Goal: Find specific page/section: Find specific page/section

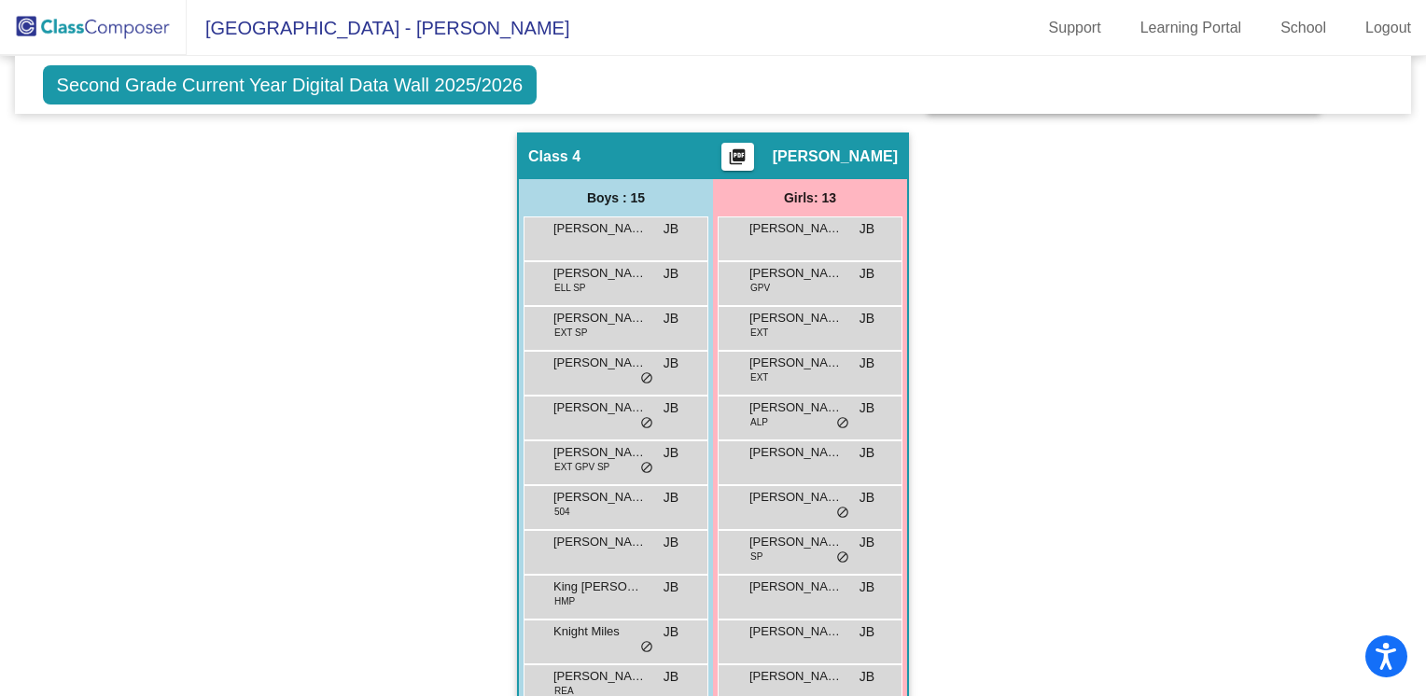
scroll to position [1146, 0]
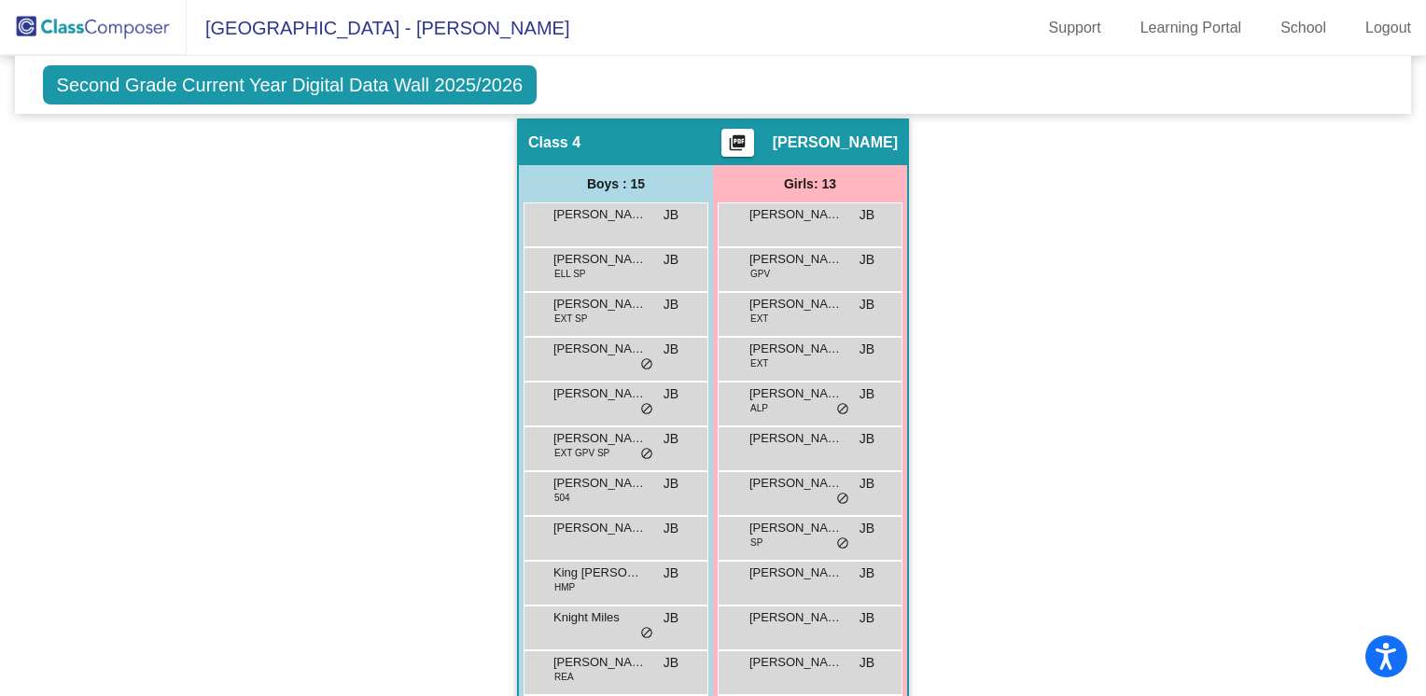
drag, startPoint x: 1415, startPoint y: 543, endPoint x: 1417, endPoint y: 577, distance: 33.7
click at [1417, 577] on mat-sidenav-content "Second Grade Current Year Digital Data Wall 2025/2026 Add, Move, or Retain Stud…" at bounding box center [713, 376] width 1426 height 640
click at [1318, 522] on div "Hallway - Hallway Class picture_as_pdf Add Student First Name Last Name Student…" at bounding box center [713, 118] width 1369 height 1571
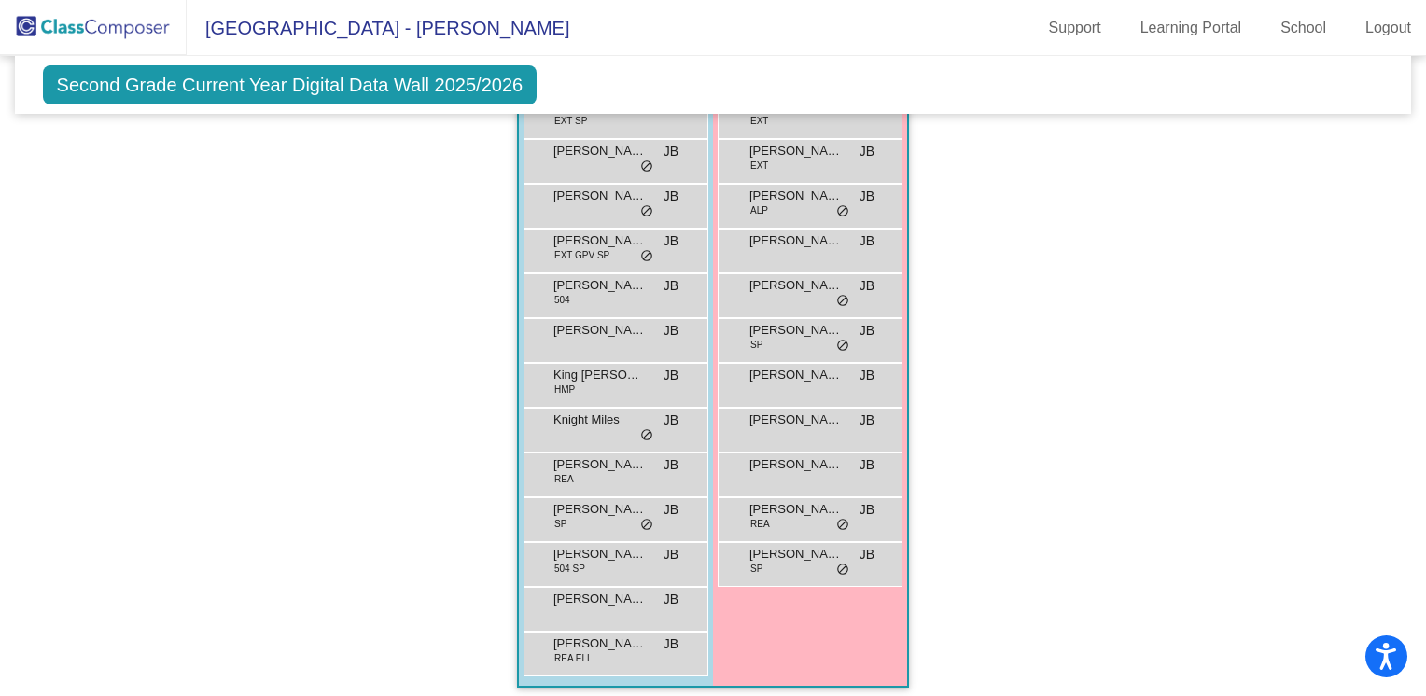
scroll to position [1350, 0]
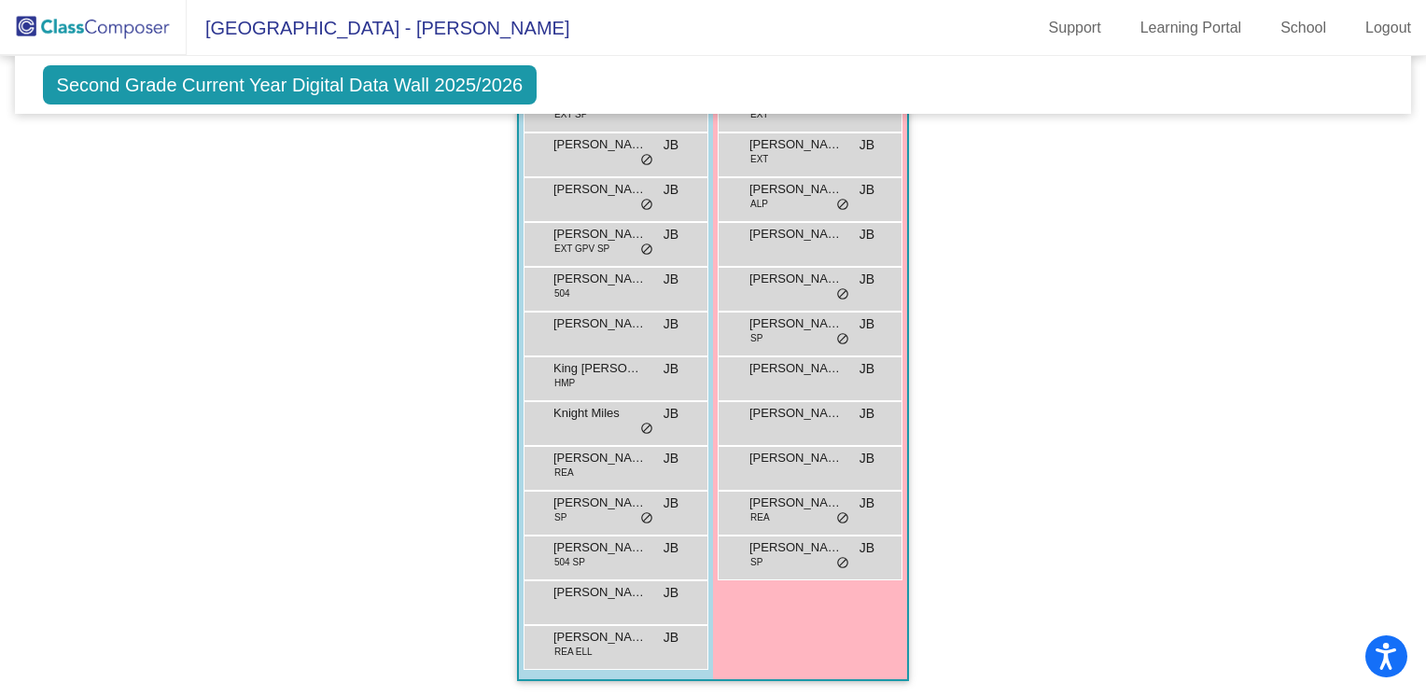
click at [454, 88] on span "Second Grade Current Year Digital Data Wall 2025/2026" at bounding box center [290, 84] width 495 height 39
click at [113, 30] on img at bounding box center [93, 27] width 187 height 55
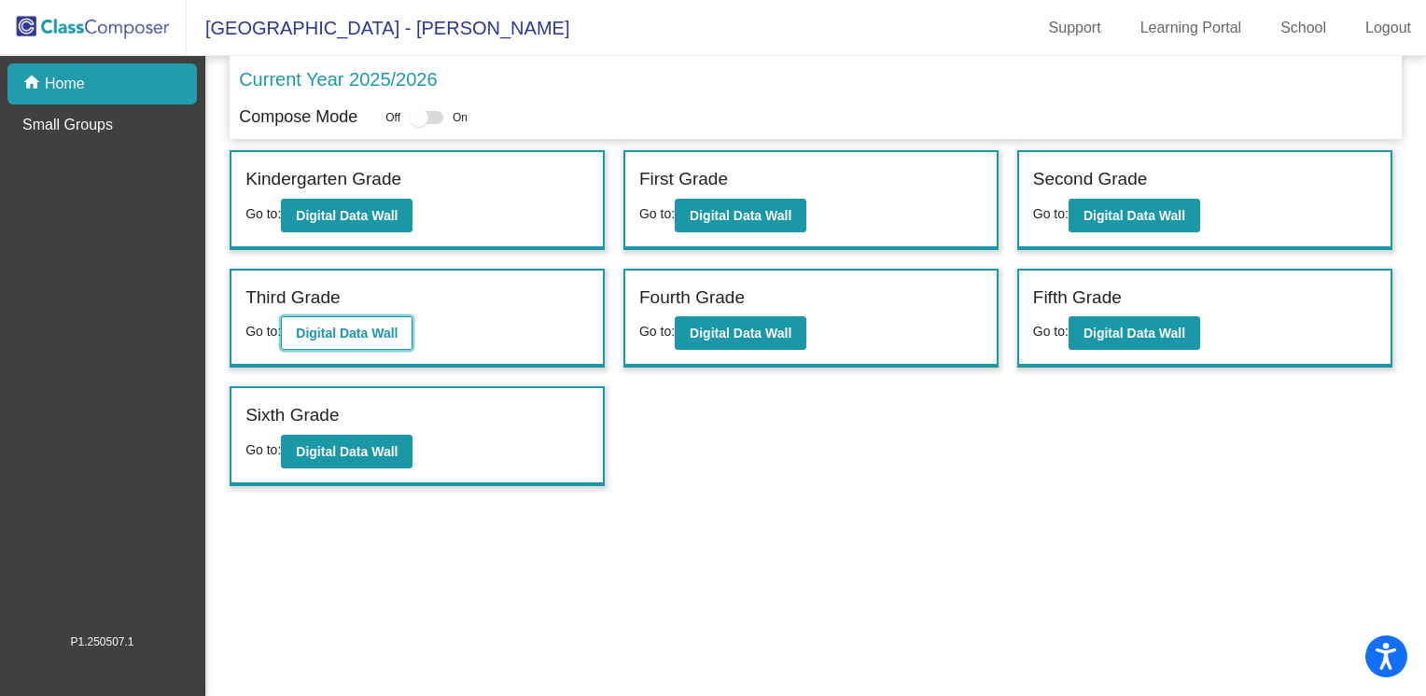
click at [302, 329] on b "Digital Data Wall" at bounding box center [347, 333] width 102 height 15
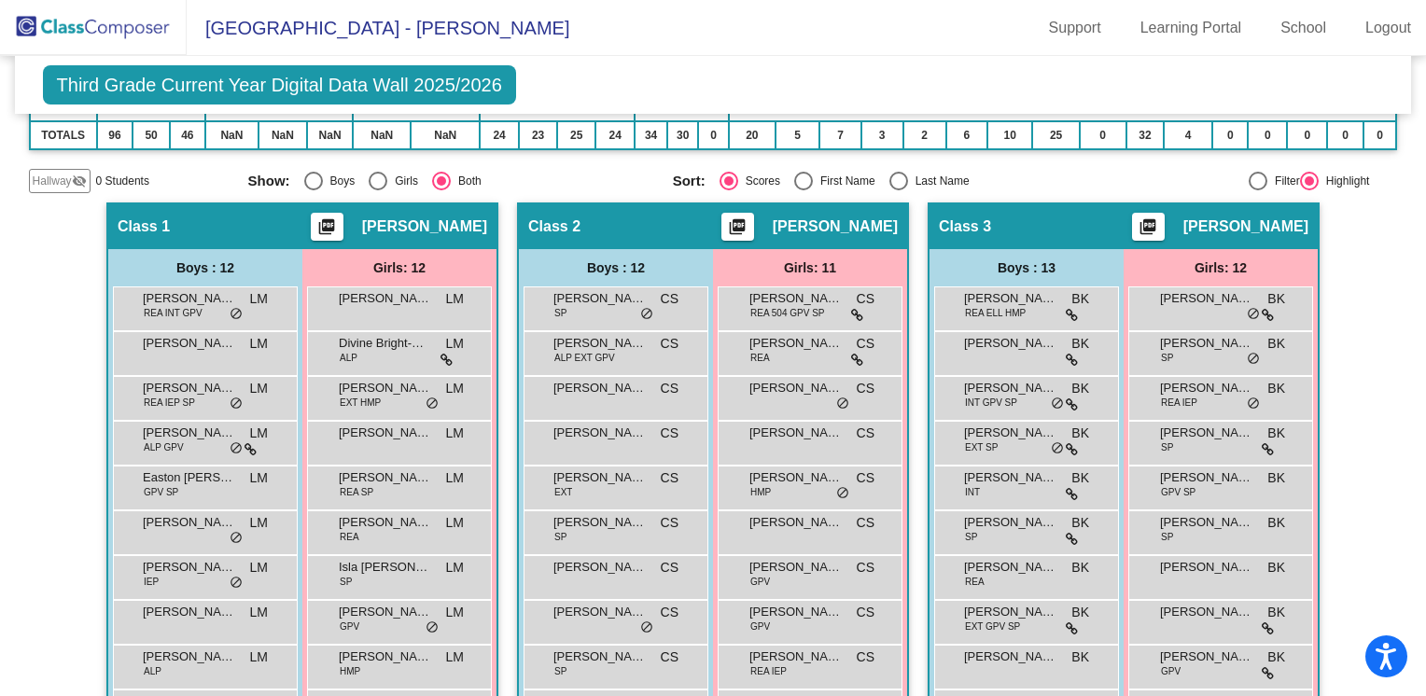
scroll to position [275, 0]
click at [85, 32] on img at bounding box center [93, 27] width 187 height 55
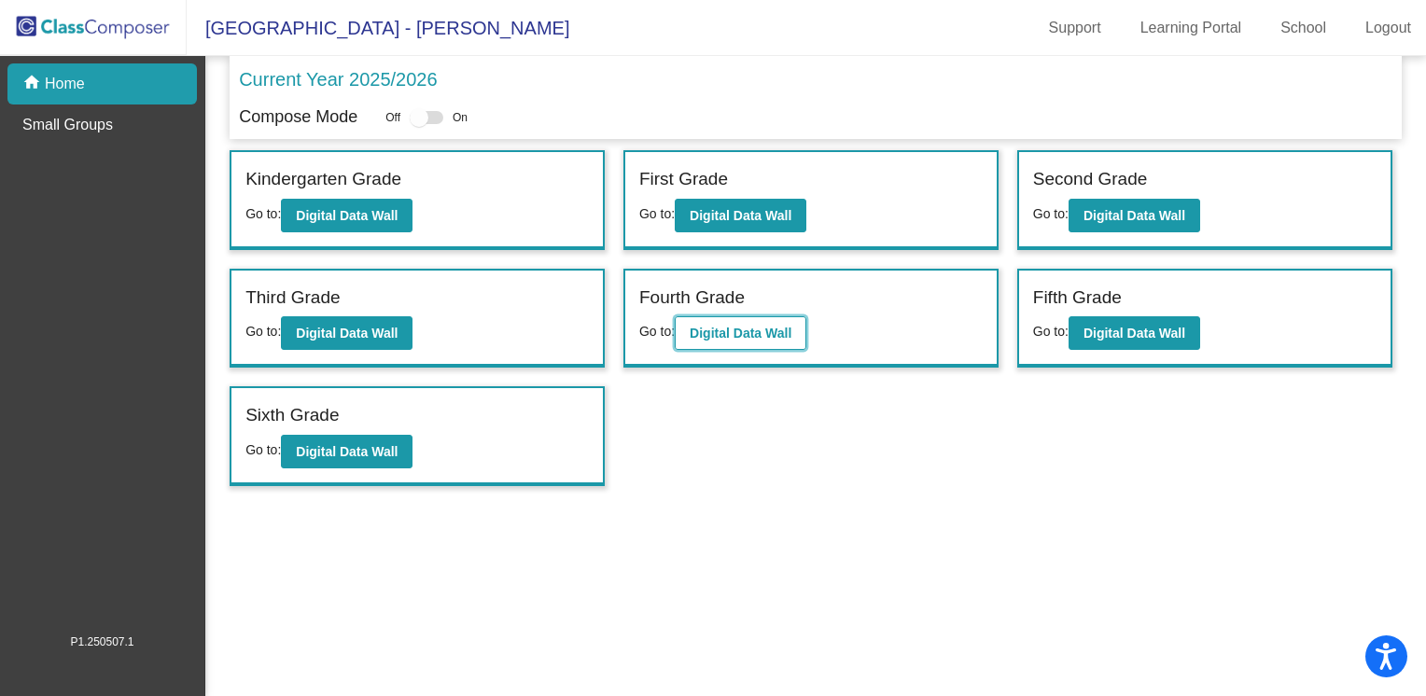
click at [733, 326] on b "Digital Data Wall" at bounding box center [741, 333] width 102 height 15
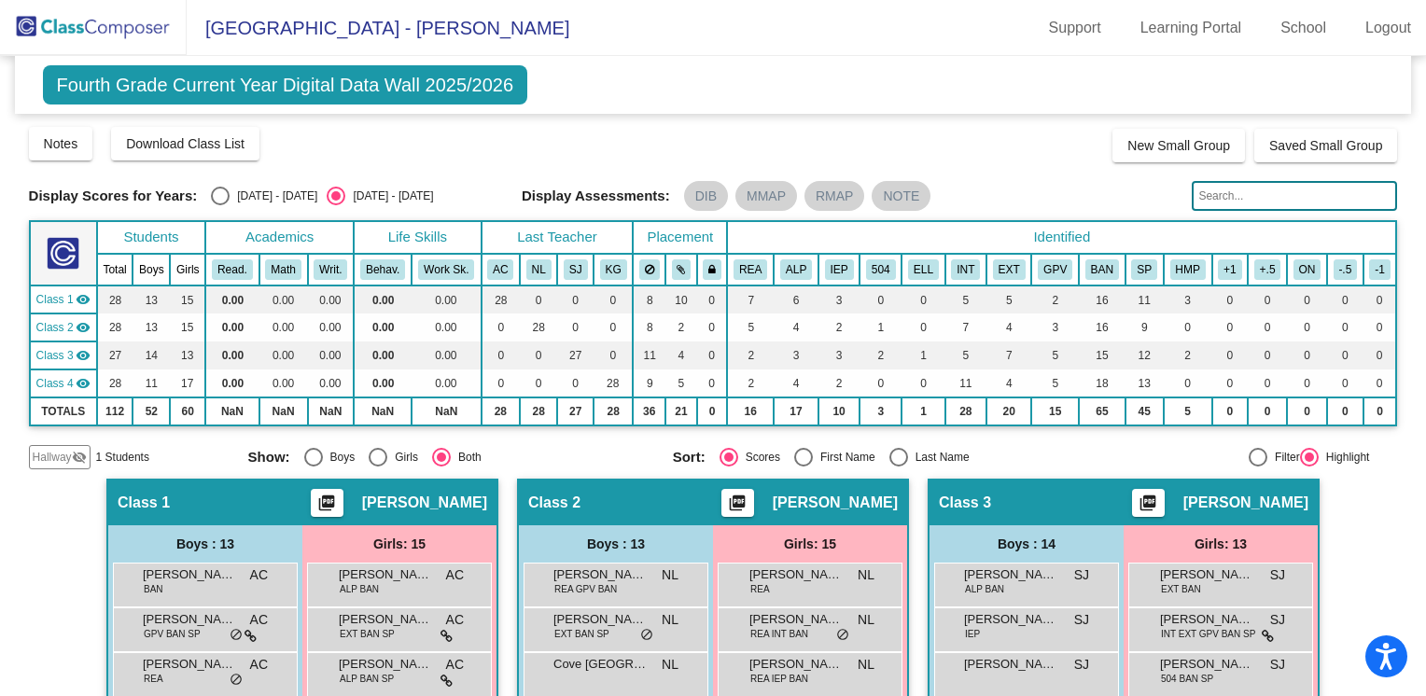
click at [97, 35] on img at bounding box center [93, 27] width 187 height 55
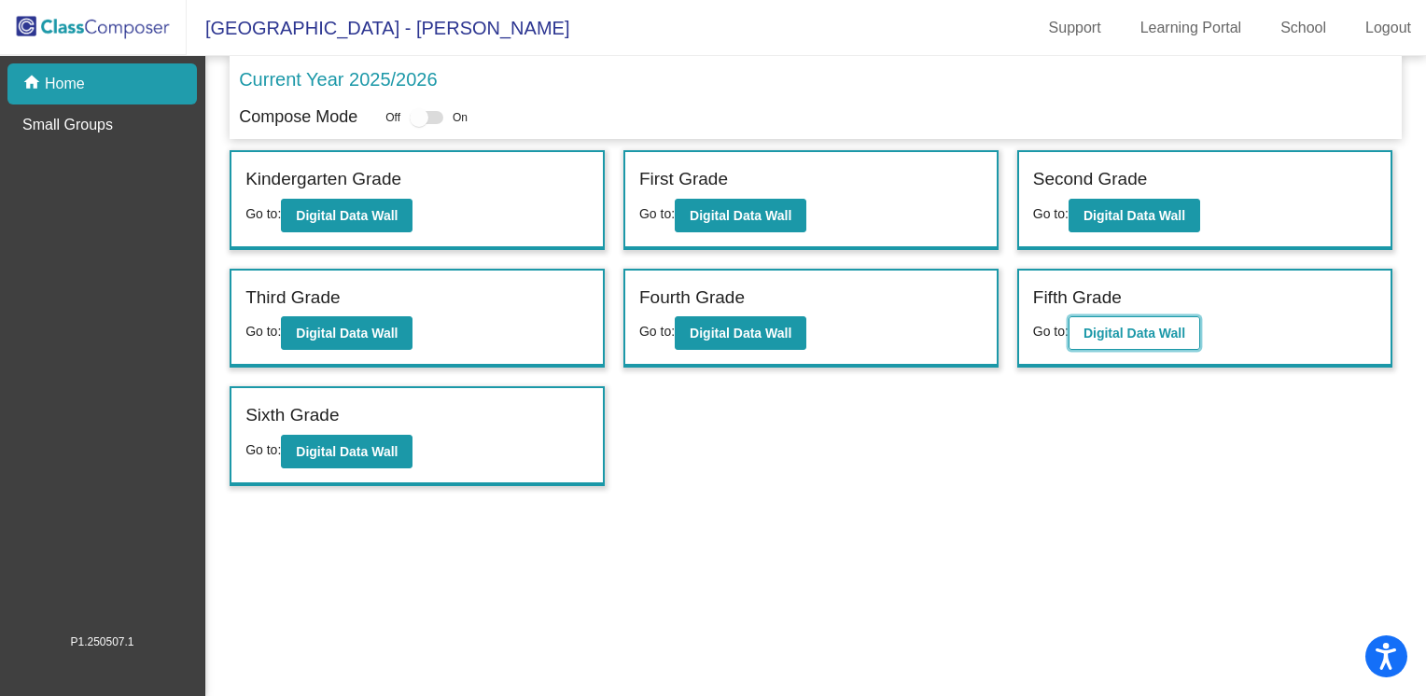
click at [1153, 329] on b "Digital Data Wall" at bounding box center [1134, 333] width 102 height 15
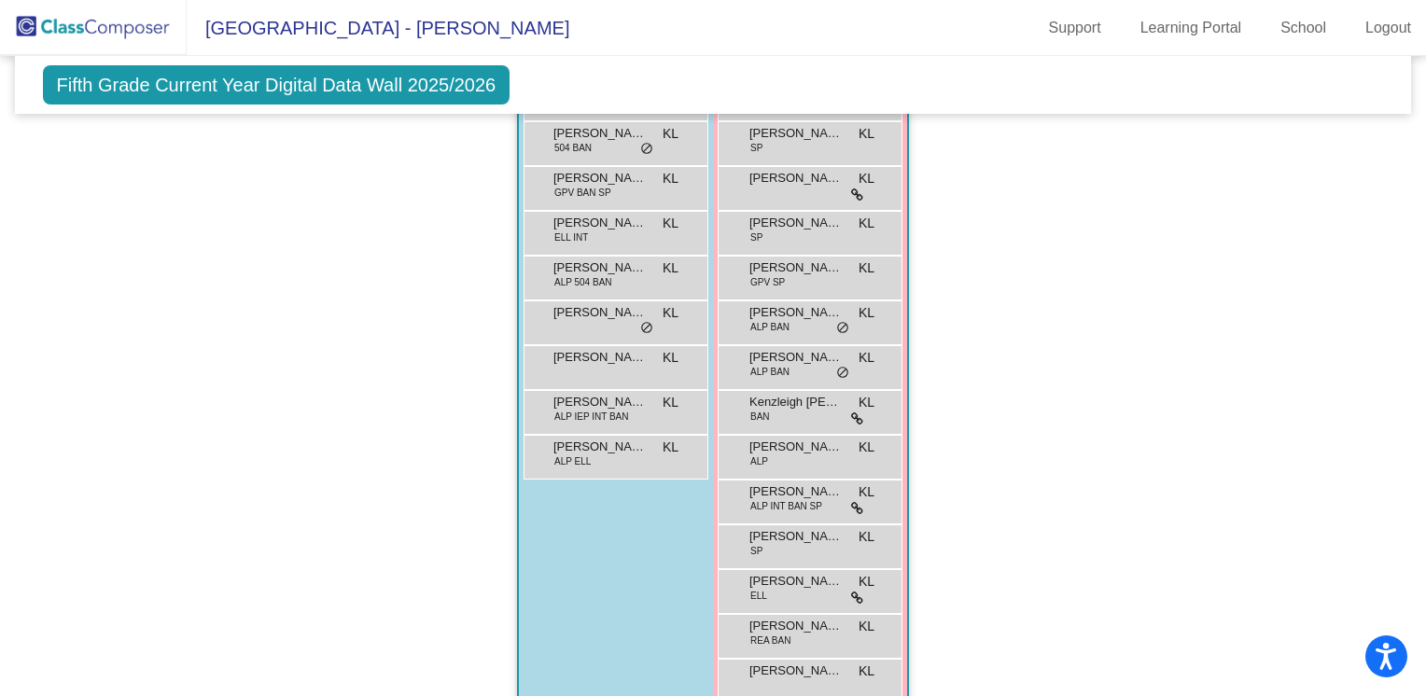
scroll to position [1313, 0]
drag, startPoint x: 1415, startPoint y: 513, endPoint x: 1375, endPoint y: -20, distance: 534.2
drag, startPoint x: 1375, startPoint y: -20, endPoint x: 1030, endPoint y: 286, distance: 460.7
drag, startPoint x: 1421, startPoint y: 506, endPoint x: 989, endPoint y: 286, distance: 484.9
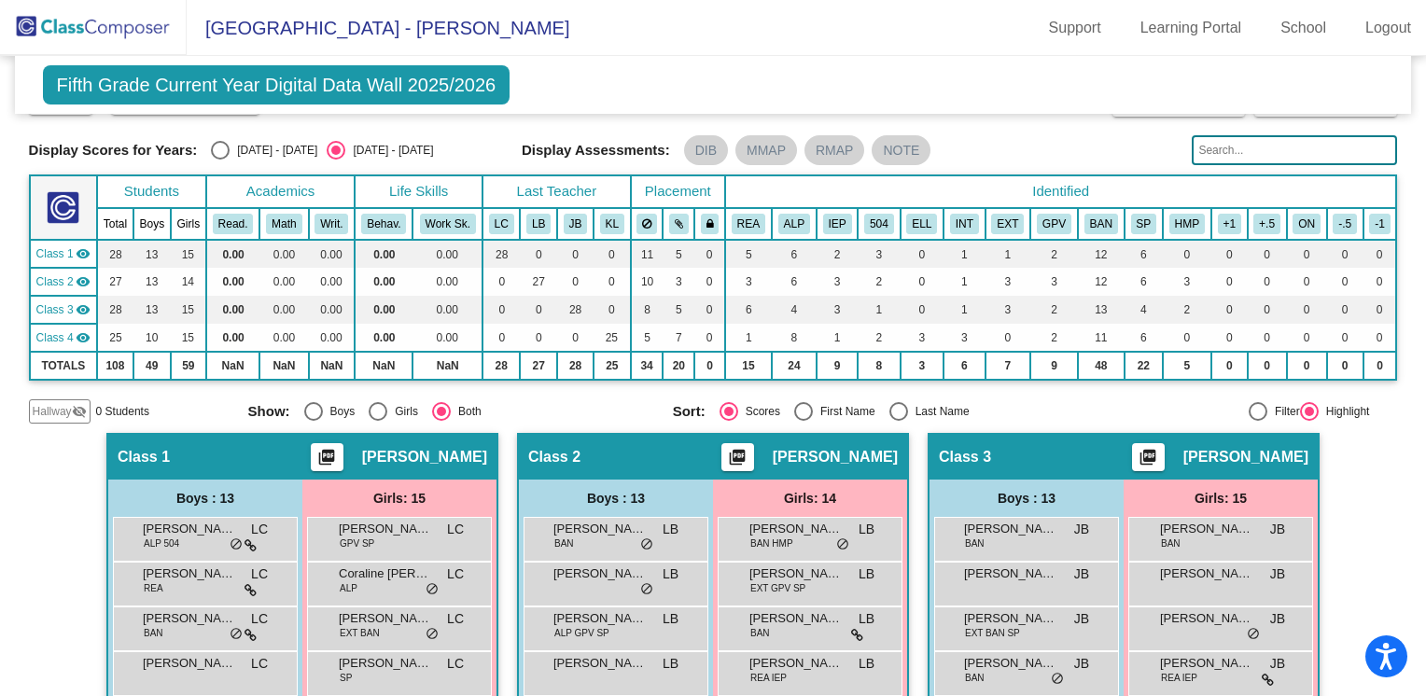
scroll to position [0, 0]
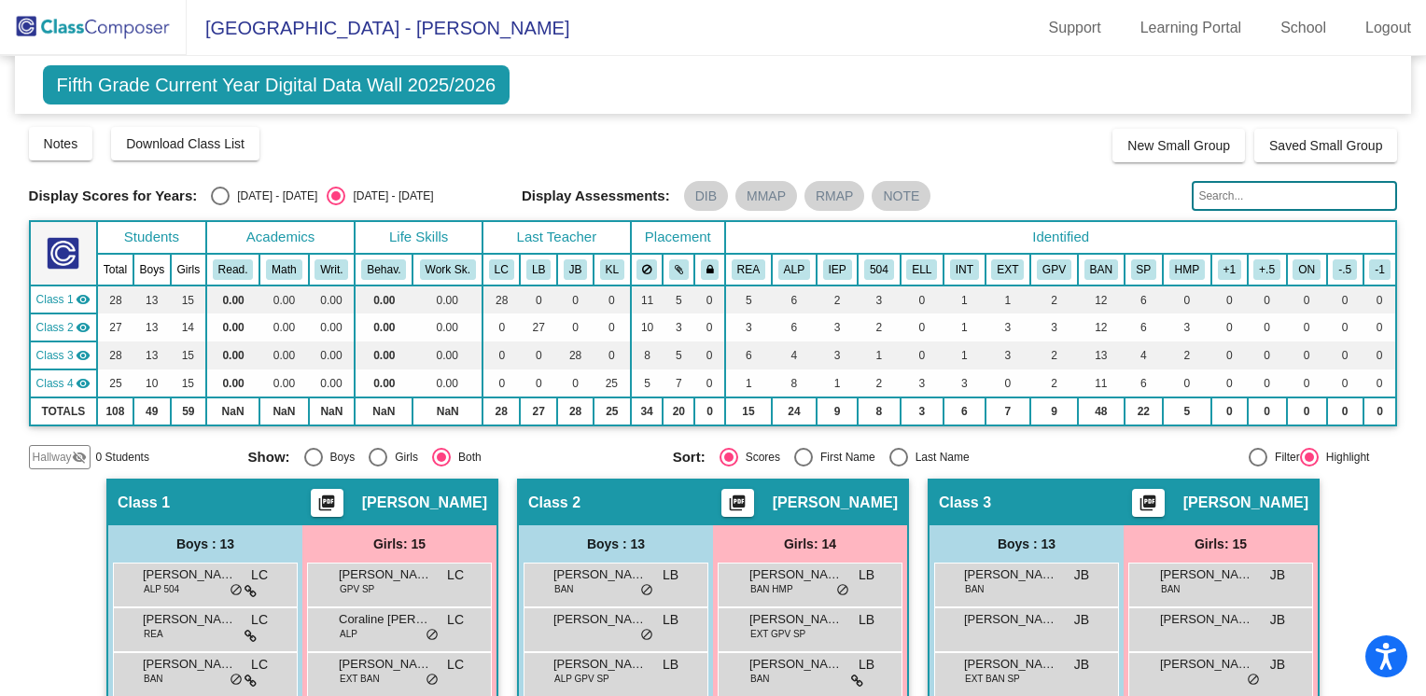
click at [91, 24] on img at bounding box center [93, 27] width 187 height 55
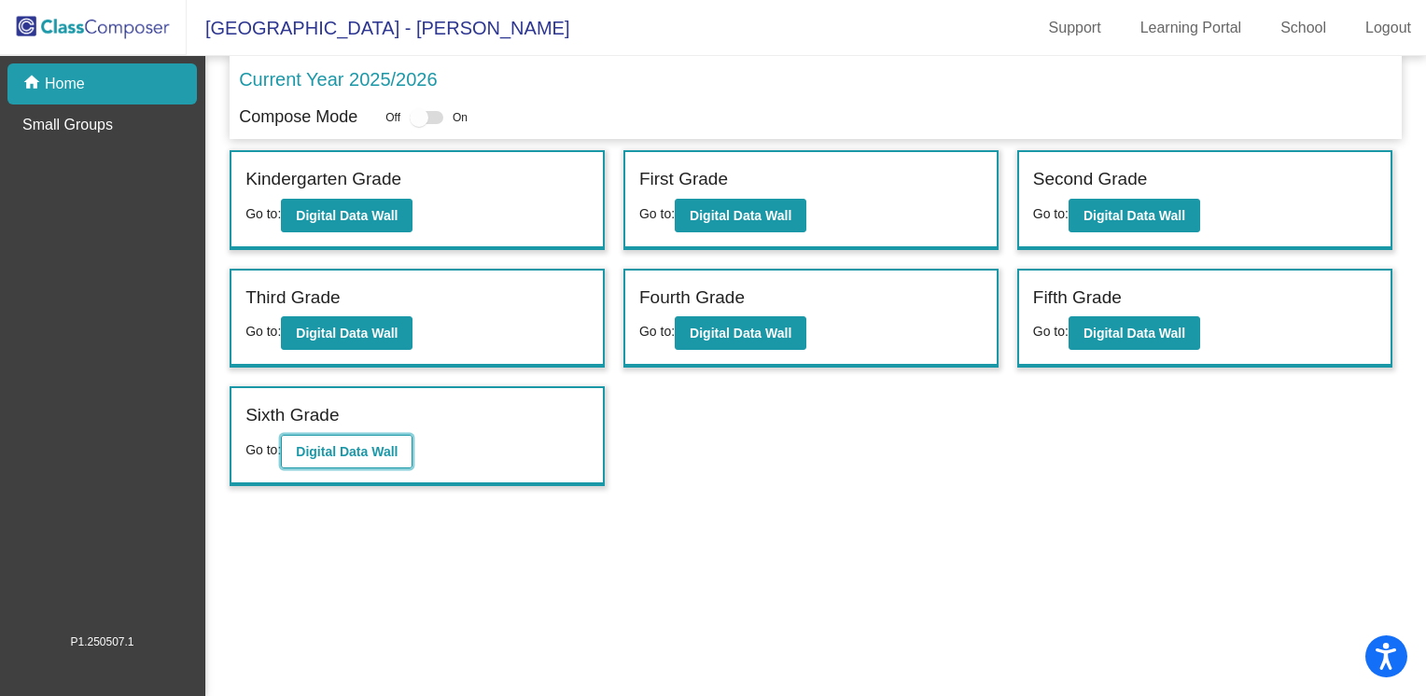
click at [320, 444] on b "Digital Data Wall" at bounding box center [347, 451] width 102 height 15
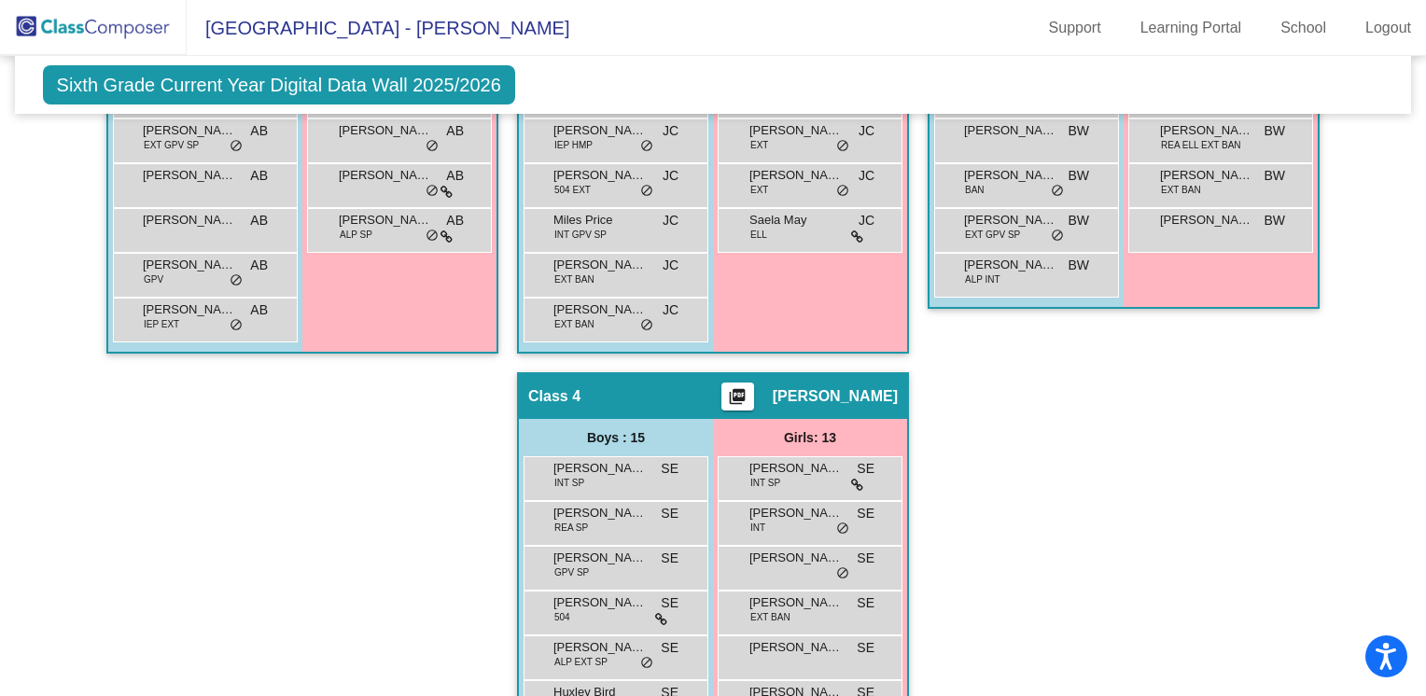
scroll to position [898, 0]
